Goal: Find contact information: Find contact information

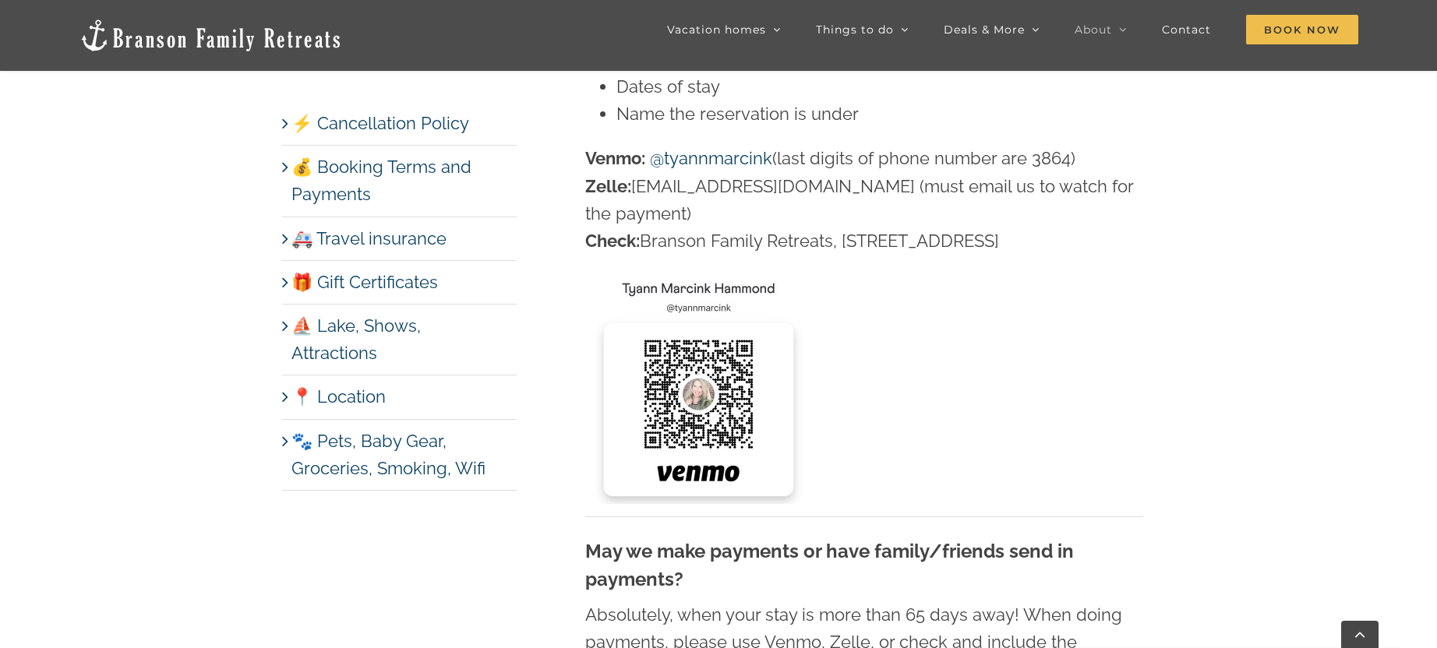
scroll to position [2980, 0]
click at [658, 170] on p "Venmo: @tyannmarcink (last digits of phone number are 3864) Zelle: [EMAIL_ADDRE…" at bounding box center [864, 198] width 558 height 110
drag, startPoint x: 653, startPoint y: 147, endPoint x: 690, endPoint y: 150, distance: 37.5
drag, startPoint x: 1094, startPoint y: 147, endPoint x: 652, endPoint y: 161, distance: 441.9
click at [618, 145] on p "Venmo: @tyannmarcink (last digits of phone number are 3864) Zelle: [EMAIL_ADDRE…" at bounding box center [864, 198] width 558 height 110
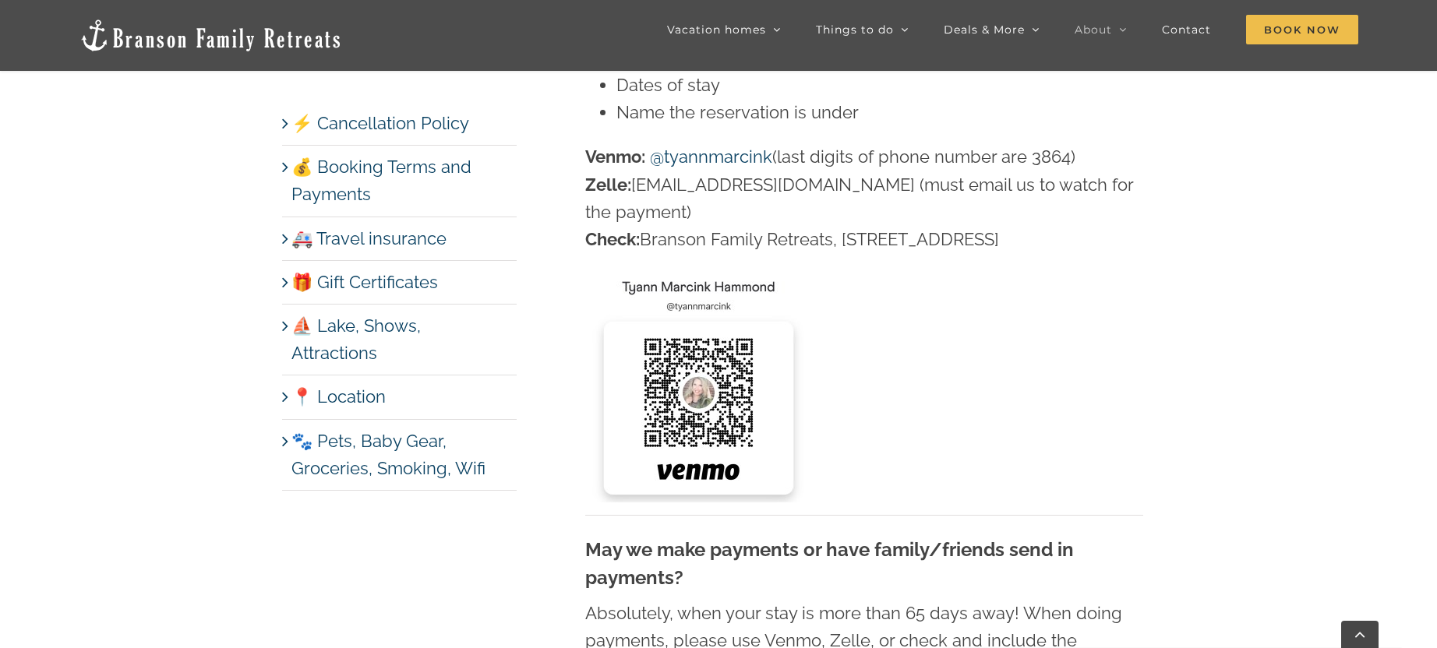
drag, startPoint x: 1036, startPoint y: 209, endPoint x: 588, endPoint y: 153, distance: 451.4
click at [588, 153] on p "Venmo: @tyannmarcink (last digits of phone number are 3864) Zelle: [EMAIL_ADDRE…" at bounding box center [864, 198] width 558 height 110
copy p "Venmo: @tyannmarcink (last digits of phone number are 3864) Zelle: [EMAIL_ADDRE…"
click at [797, 189] on p "Venmo: @tyannmarcink (last digits of phone number are 3864) Zelle: [EMAIL_ADDRE…" at bounding box center [864, 198] width 558 height 110
drag, startPoint x: 775, startPoint y: 206, endPoint x: 593, endPoint y: 151, distance: 190.5
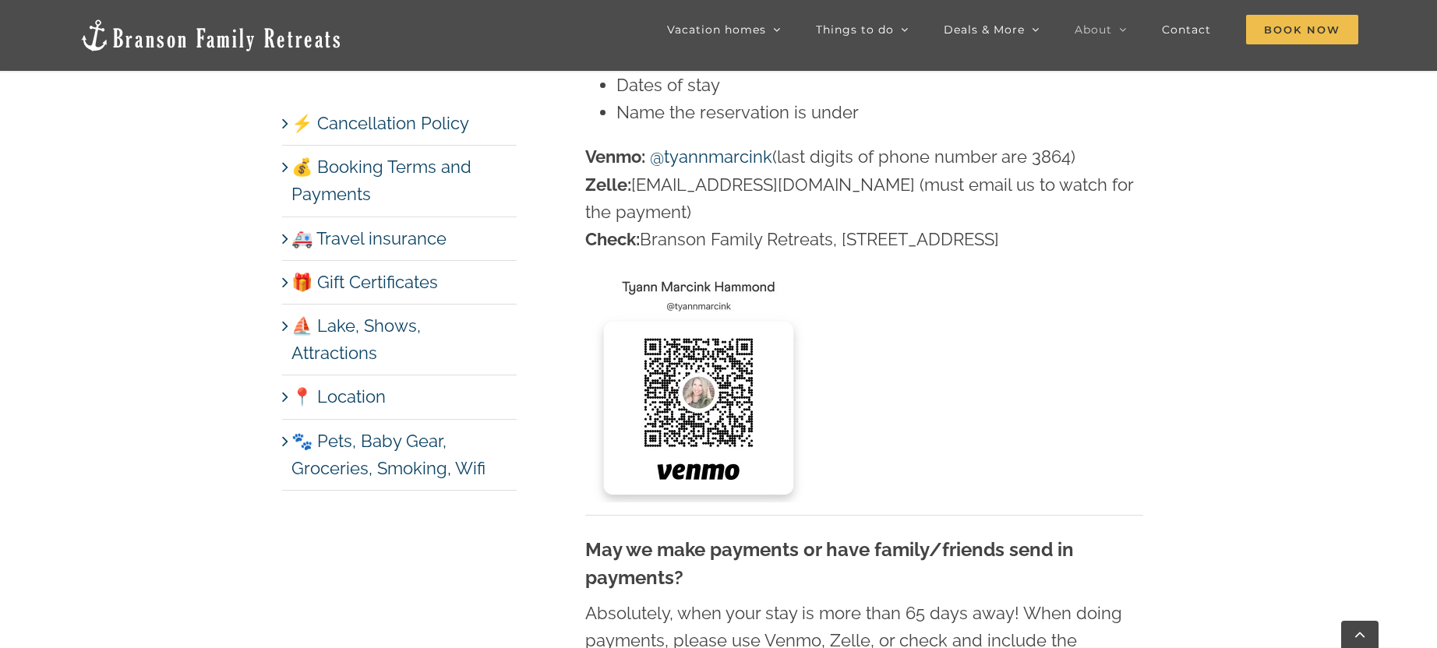
click at [588, 153] on p "Venmo: @tyannmarcink (last digits of phone number are 3864) Zelle: [EMAIL_ADDRE…" at bounding box center [864, 198] width 558 height 110
copy p "Venmo: @tyannmarcink (last digits of phone number are 3864) Zelle: [EMAIL_ADDRE…"
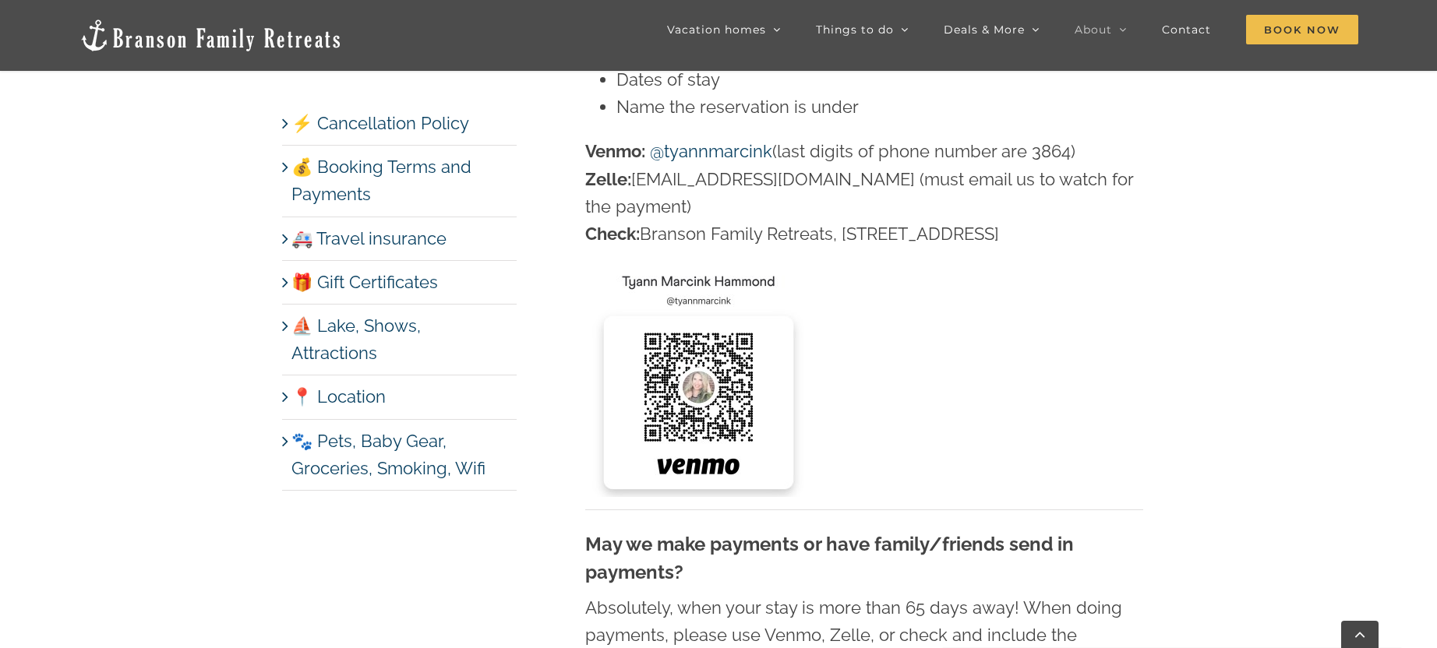
scroll to position [2988, 0]
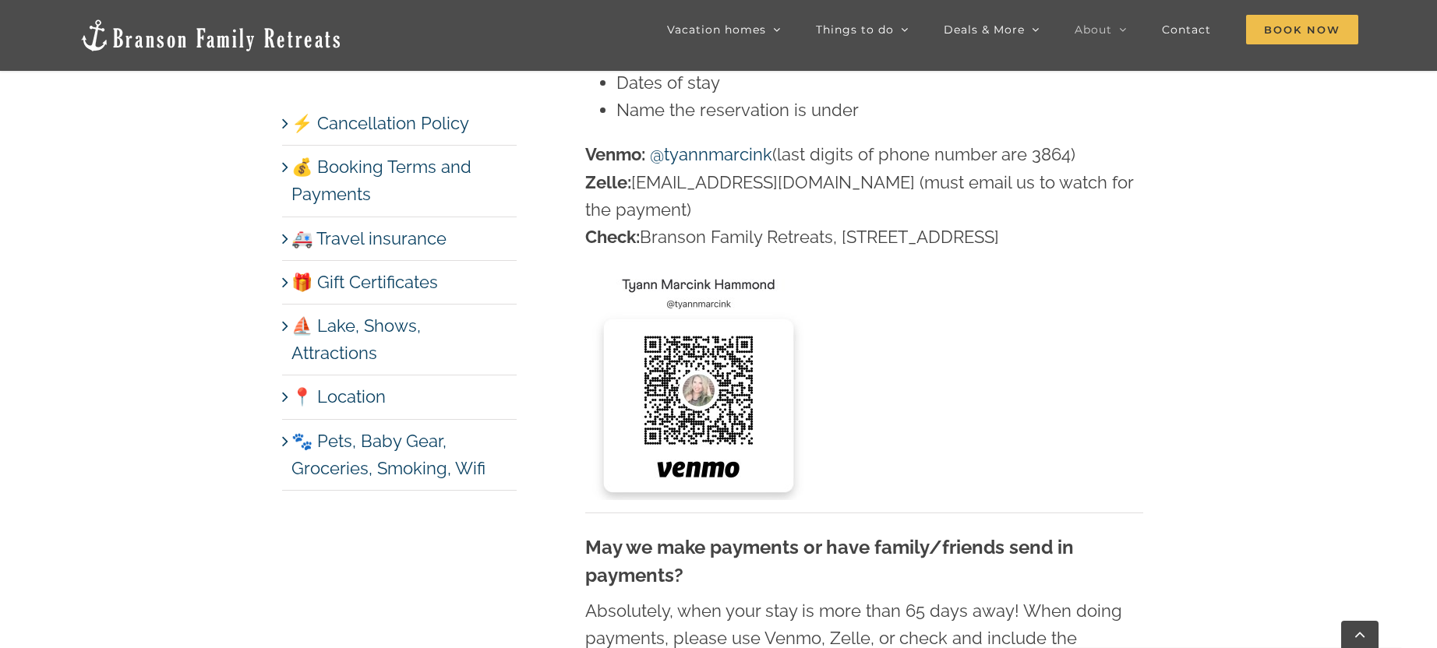
click at [679, 172] on p "Venmo: @tyannmarcink (last digits of phone number are 3864) Zelle: [EMAIL_ADDRE…" at bounding box center [864, 196] width 558 height 110
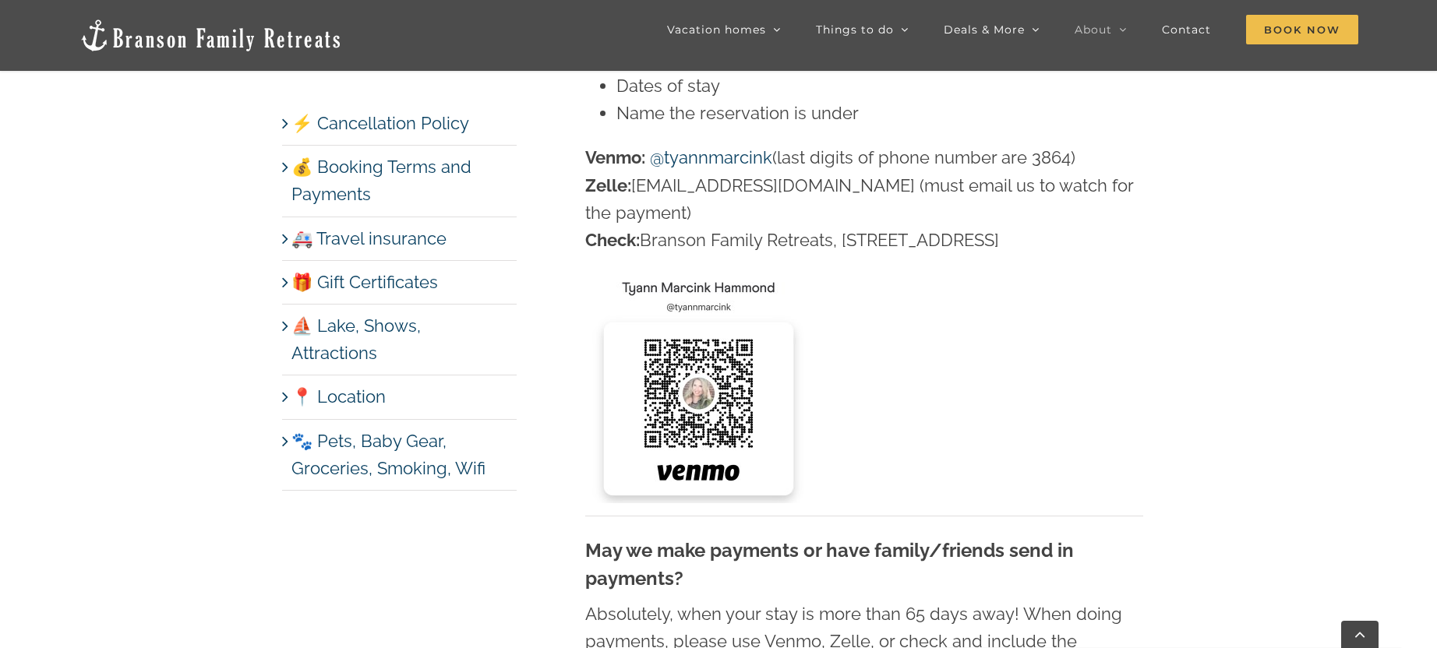
scroll to position [2978, 0]
drag, startPoint x: 695, startPoint y: 196, endPoint x: 594, endPoint y: 185, distance: 101.2
click at [592, 188] on p "Venmo: @tyannmarcink (last digits of phone number are 3864) Zelle: [EMAIL_ADDRE…" at bounding box center [864, 200] width 558 height 110
click at [602, 150] on strong "Venmo:" at bounding box center [615, 158] width 60 height 20
click at [590, 148] on strong "Venmo:" at bounding box center [615, 158] width 60 height 20
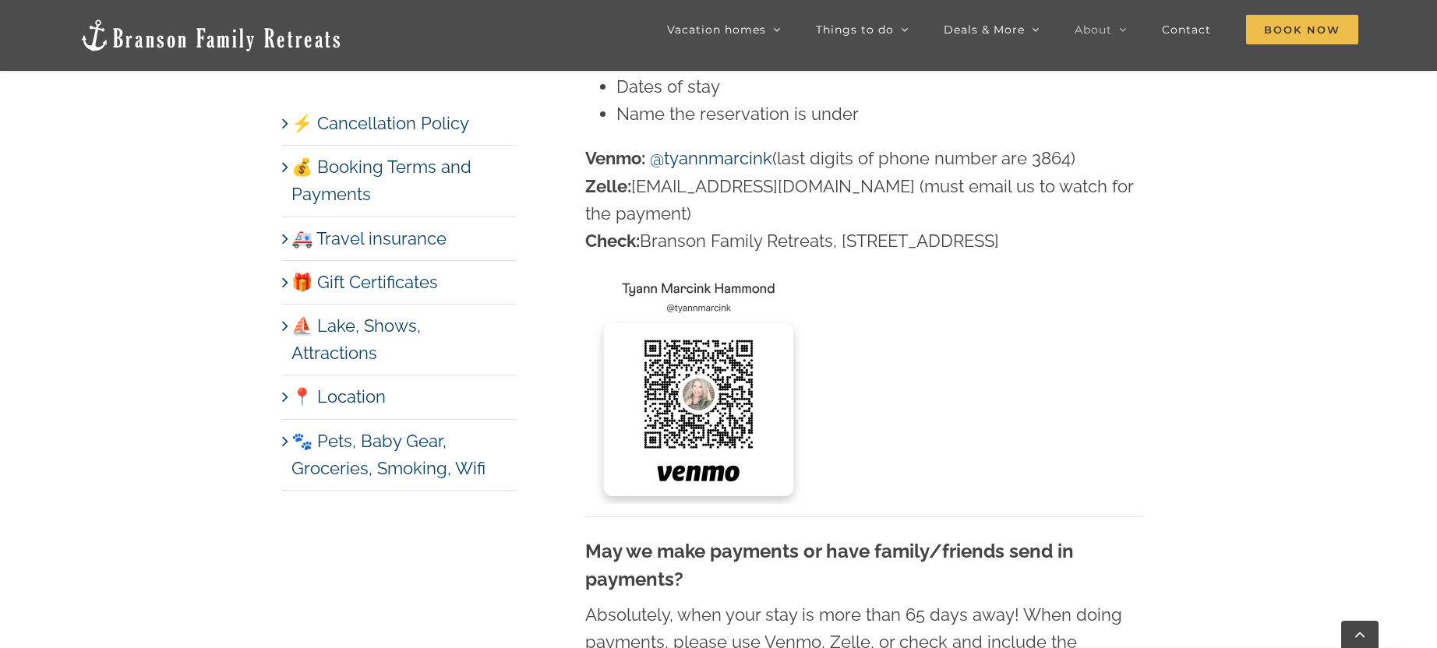
drag, startPoint x: 584, startPoint y: 147, endPoint x: 705, endPoint y: 199, distance: 132.3
copy p "Venmo: @tyannmarcink (last digits of phone number are 3864) Zelle: hello@branso…"
